Goal: Task Accomplishment & Management: Use online tool/utility

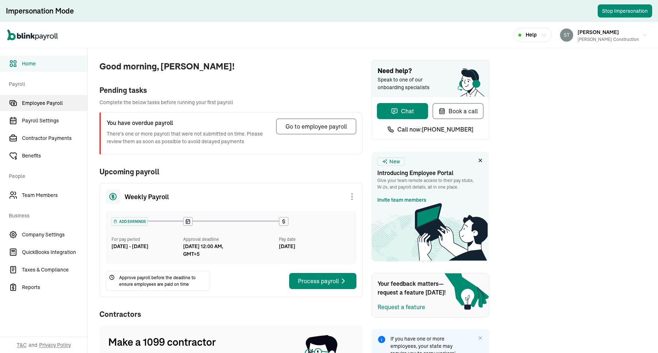
click at [37, 102] on span "Employee Payroll" at bounding box center [54, 103] width 65 height 8
click at [51, 102] on span "Employee Payroll" at bounding box center [54, 103] width 65 height 8
click at [252, 85] on div "Pending tasks" at bounding box center [230, 90] width 263 height 11
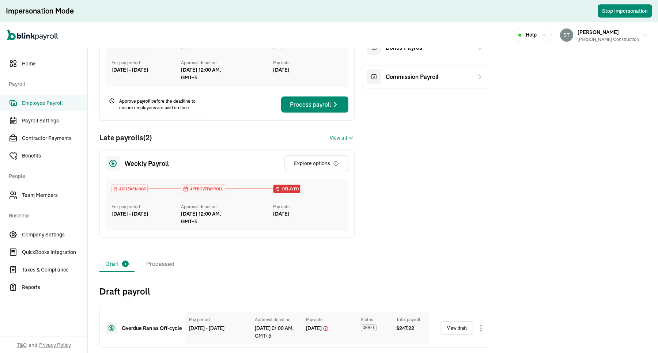
scroll to position [77, 0]
click at [317, 161] on div "Explore options" at bounding box center [316, 162] width 45 height 7
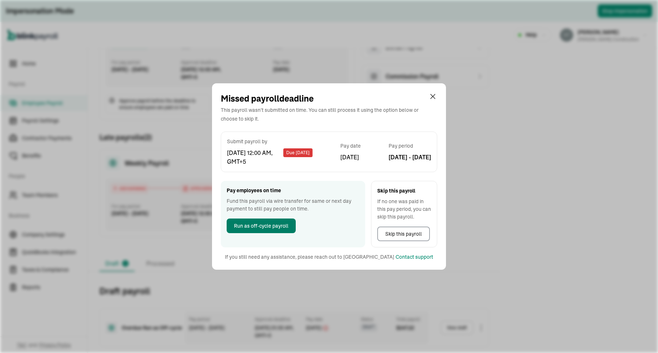
click at [266, 226] on span "Run as off-cycle payroll" at bounding box center [261, 226] width 54 height 8
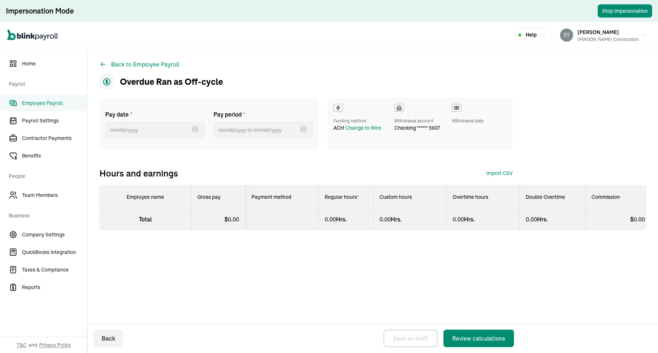
select select "direct_deposit"
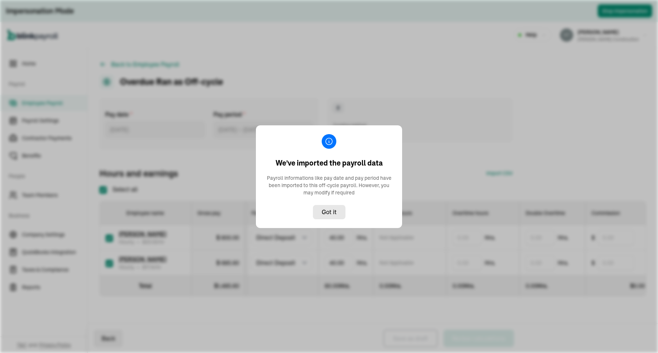
checkbox input "true"
type input "[DATE] ~ [DATE]"
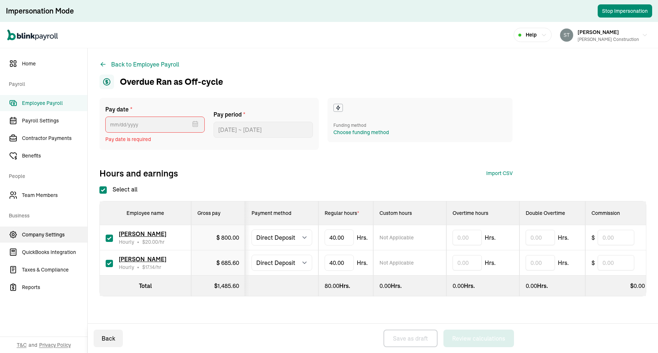
click at [48, 239] on link "Company Settings" at bounding box center [43, 234] width 87 height 16
select select "direct_deposit"
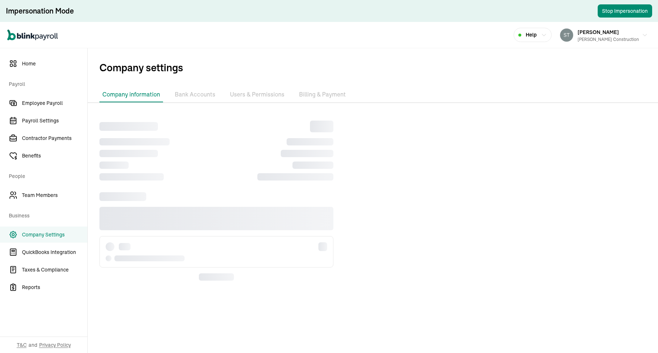
click at [323, 94] on li "Billing & Payment" at bounding box center [322, 94] width 53 height 15
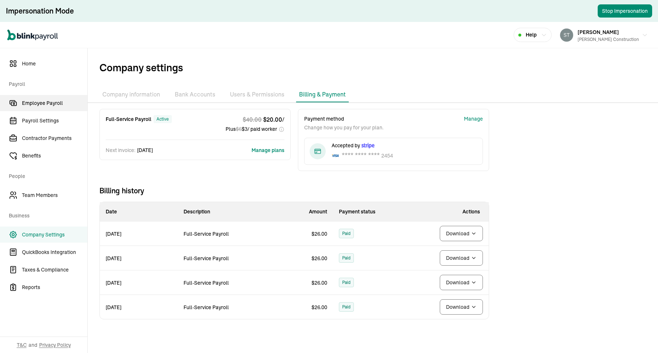
click at [44, 107] on link "Employee Payroll" at bounding box center [43, 103] width 87 height 16
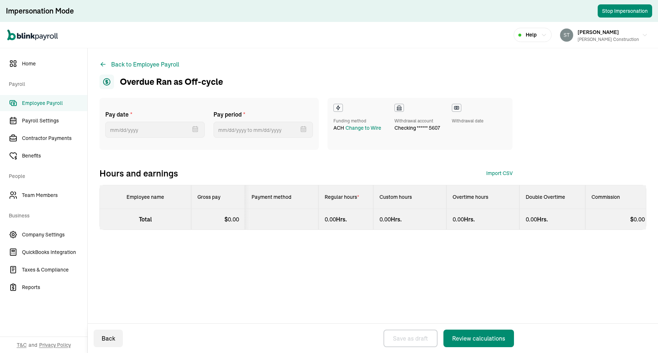
select select "direct_deposit"
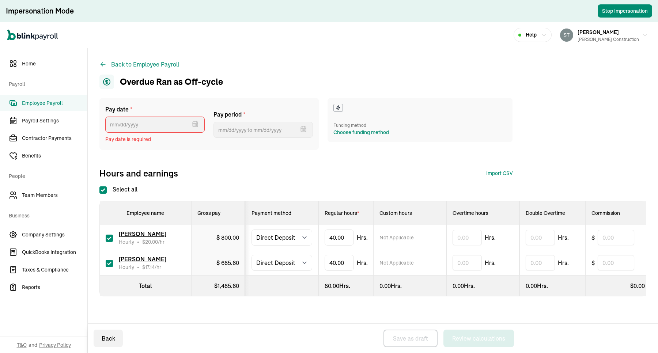
type input "[DATE] ~ [DATE]"
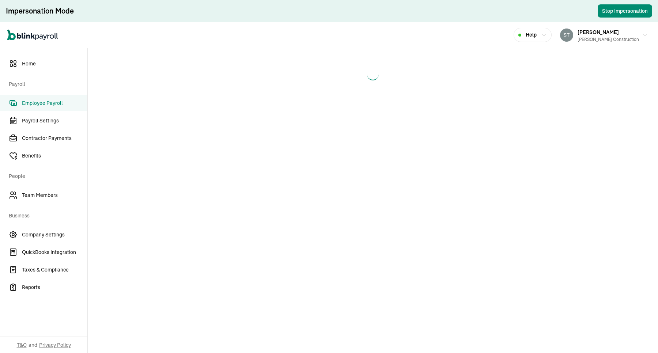
select select "direct_deposit"
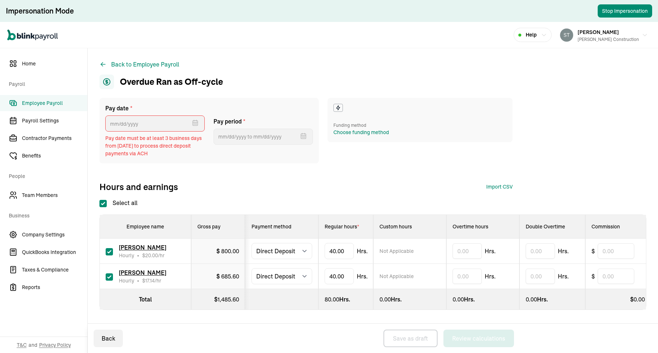
checkbox input "true"
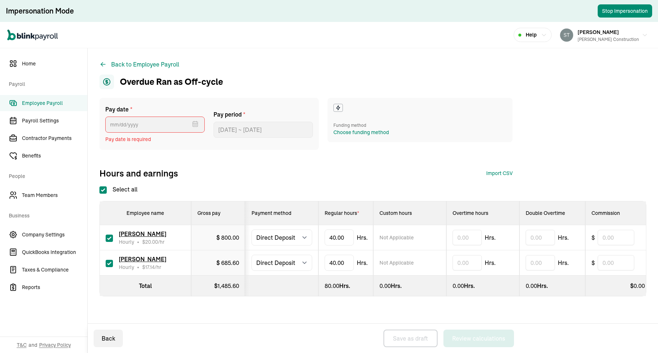
click at [338, 107] on icon at bounding box center [337, 108] width 3 height 4
click at [346, 133] on div "Choose funding method" at bounding box center [361, 133] width 56 height 8
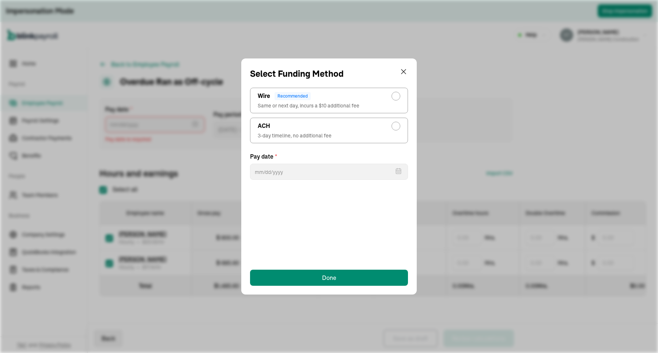
click at [352, 132] on label "ACH 3-day timeline, no additional fee" at bounding box center [329, 131] width 158 height 26
click at [395, 127] on input "ACH 3-day timeline, no additional fee" at bounding box center [398, 124] width 6 height 6
radio input "true"
select select "731"
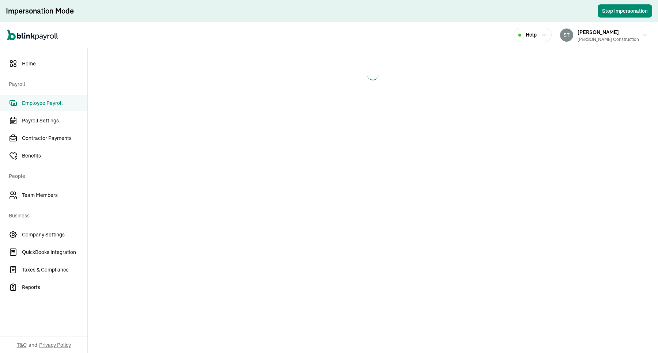
select select "direct_deposit"
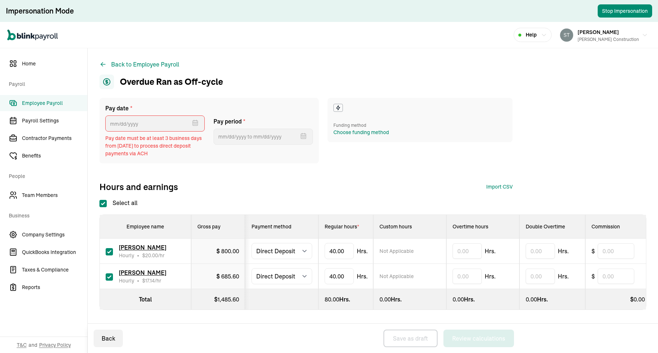
checkbox input "true"
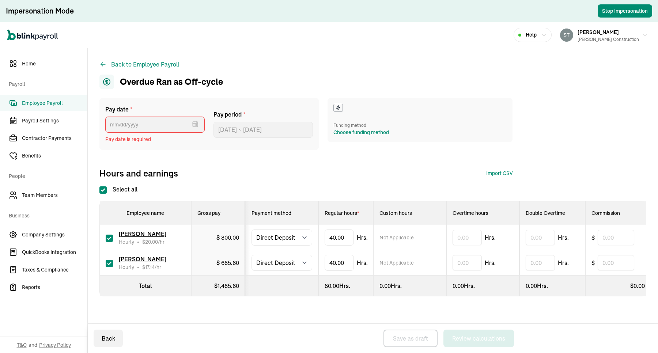
click at [338, 107] on icon at bounding box center [337, 108] width 3 height 4
click at [346, 133] on div "Choose funding method" at bounding box center [361, 133] width 56 height 8
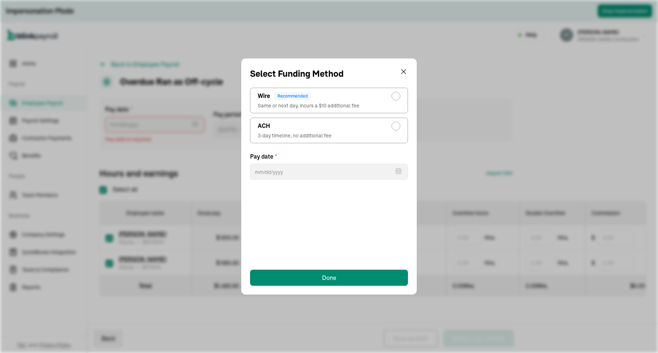
click at [352, 132] on label "ACH 3-day timeline, no additional fee" at bounding box center [329, 131] width 158 height 26
click at [395, 127] on input "ACH 3-day timeline, no additional fee" at bounding box center [398, 124] width 6 height 6
radio input "true"
select select "731"
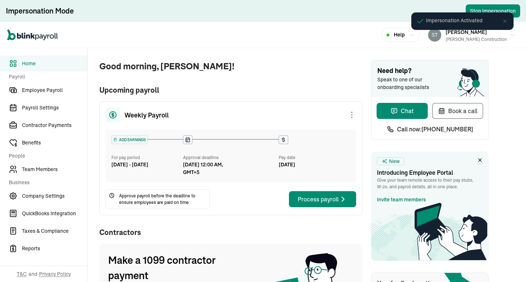
click at [216, 66] on span "Good morning, susan!" at bounding box center [230, 66] width 263 height 13
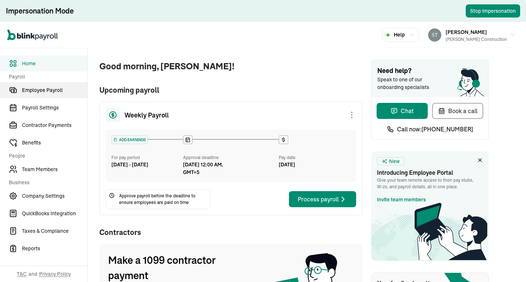
click at [50, 94] on span "Employee Payroll" at bounding box center [54, 91] width 65 height 8
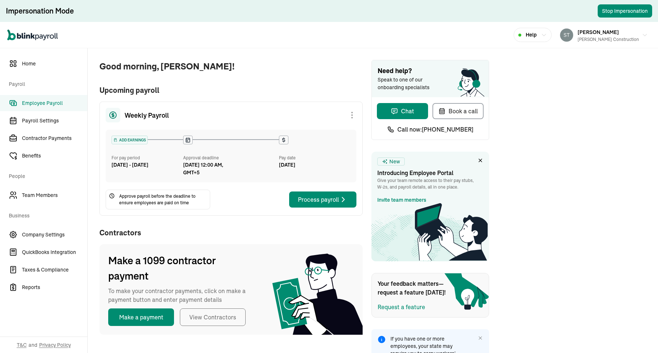
click at [54, 104] on span "Employee Payroll" at bounding box center [54, 103] width 65 height 8
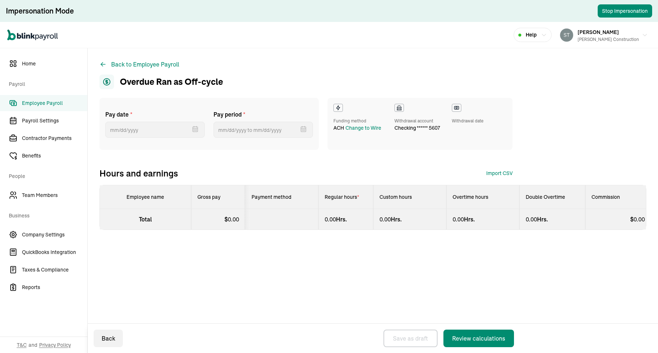
select select "direct_deposit"
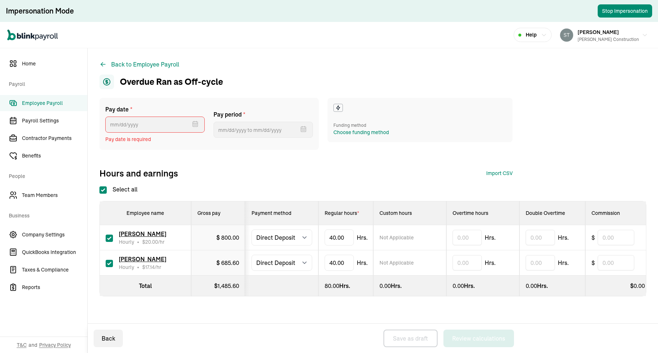
type input "[DATE] ~ [DATE]"
click at [442, 96] on div "Back to Employee Payroll Overdue Ran as Off-cycle Pay date * Oct 2025 Mon Tue W…" at bounding box center [373, 192] width 570 height 289
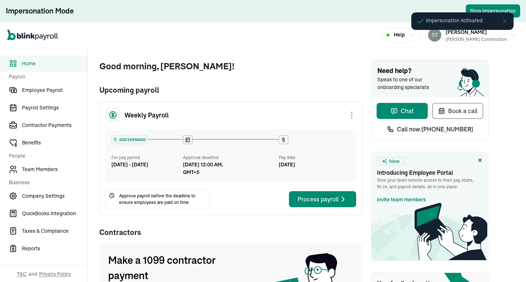
click at [216, 66] on span "Good morning, [PERSON_NAME]!" at bounding box center [230, 66] width 263 height 13
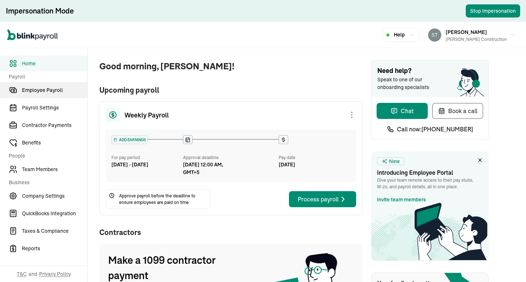
click at [50, 94] on span "Employee Payroll" at bounding box center [54, 91] width 65 height 8
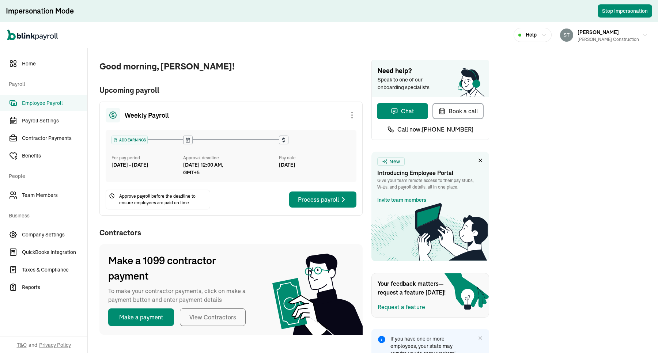
click at [54, 104] on span "Employee Payroll" at bounding box center [54, 103] width 65 height 8
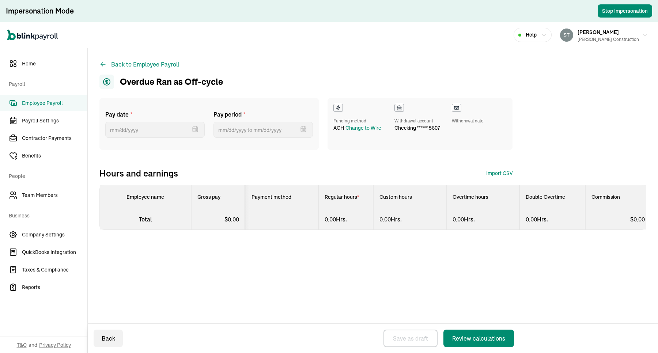
select select "direct_deposit"
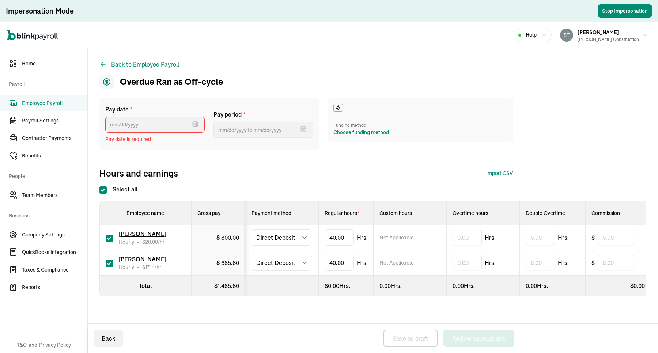
type input "[DATE] ~ [DATE]"
click at [442, 96] on div "Back to Employee Payroll Overdue Ran as Off-cycle Pay date * [DATE] Mon Tue Wed…" at bounding box center [373, 192] width 570 height 289
